Goal: Information Seeking & Learning: Check status

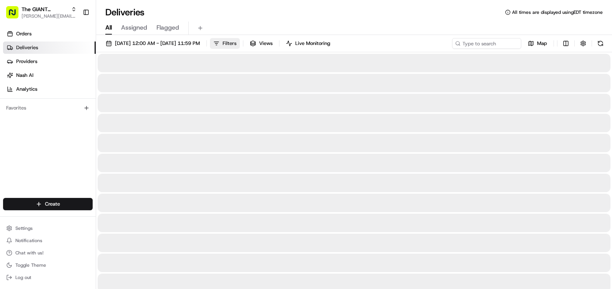
click at [237, 44] on span "Filters" at bounding box center [230, 43] width 14 height 7
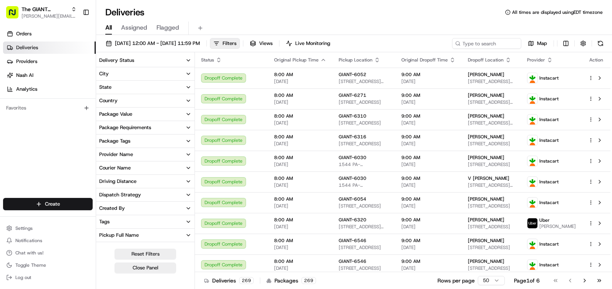
click at [136, 76] on button "City" at bounding box center [145, 73] width 98 height 13
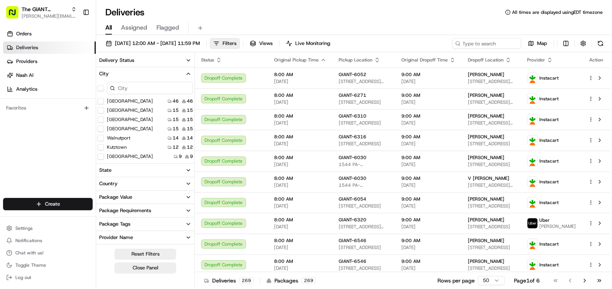
click at [153, 88] on input at bounding box center [150, 88] width 86 height 12
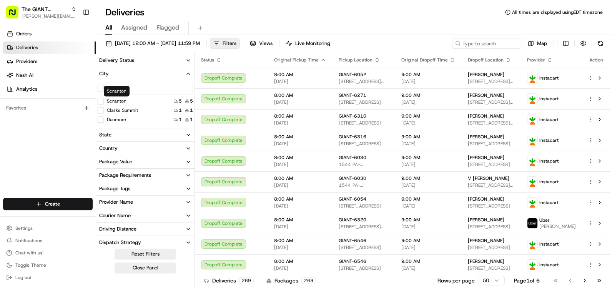
type input "scra"
click at [121, 98] on label "Scranton" at bounding box center [117, 101] width 20 height 6
click at [104, 98] on button "Scranton" at bounding box center [101, 101] width 6 height 6
